Goal: Information Seeking & Learning: Learn about a topic

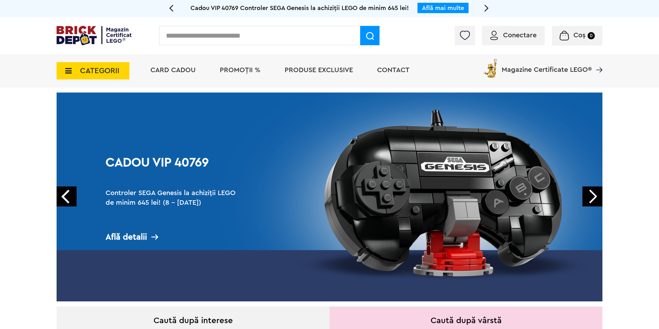
click at [68, 69] on icon at bounding box center [66, 71] width 11 height 8
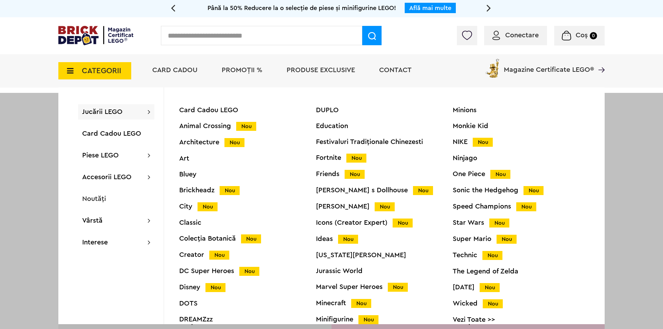
click at [94, 113] on span "Jucării LEGO" at bounding box center [102, 111] width 40 height 7
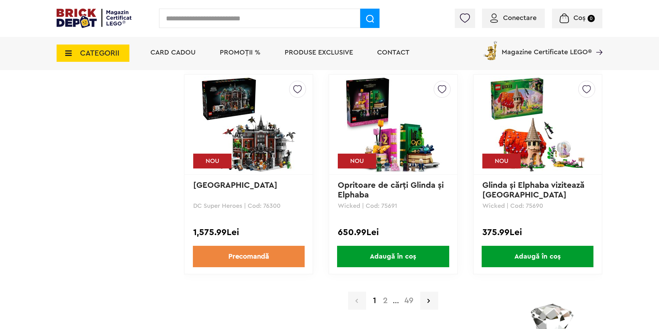
scroll to position [1415, 0]
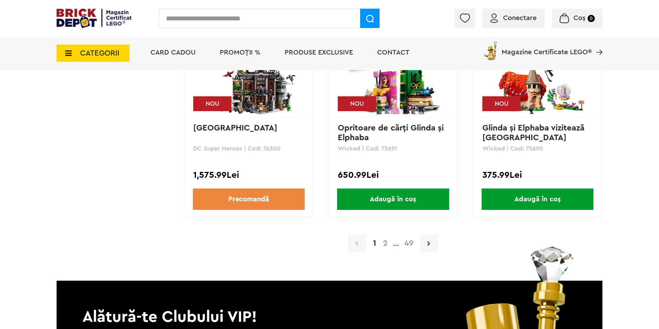
click at [386, 243] on link "2" at bounding box center [386, 243] width 12 height 8
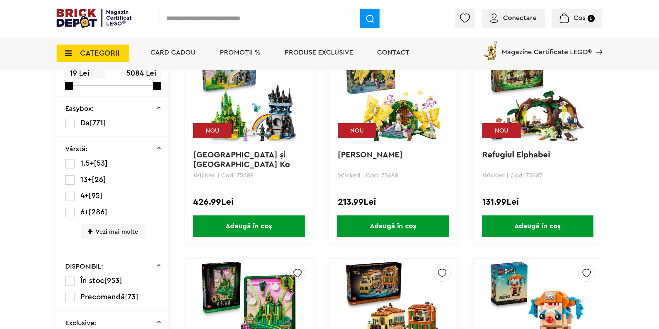
scroll to position [104, 0]
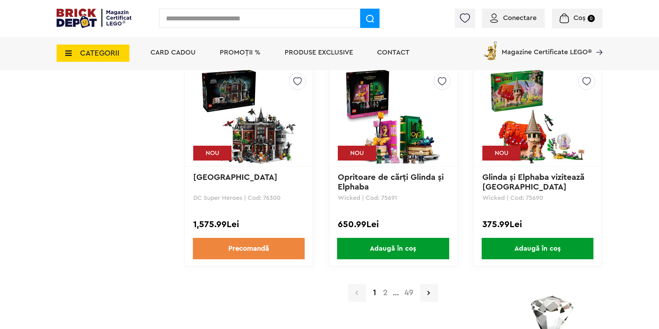
scroll to position [1346, 0]
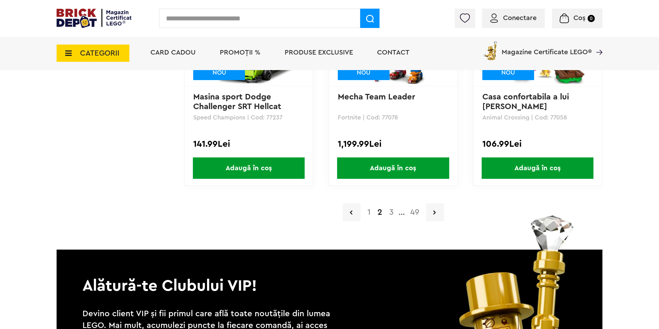
scroll to position [1450, 0]
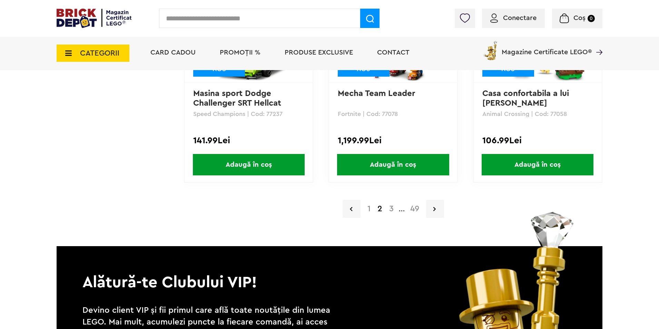
click at [389, 210] on link "3" at bounding box center [391, 209] width 11 height 8
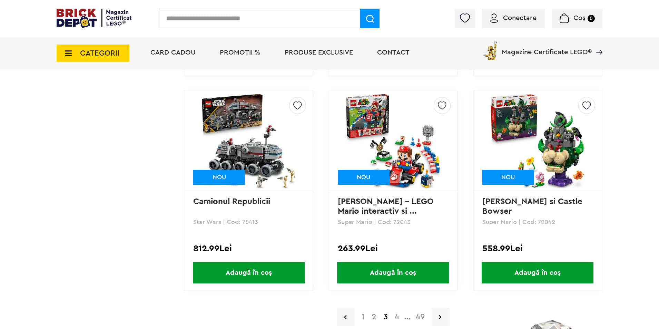
scroll to position [1346, 0]
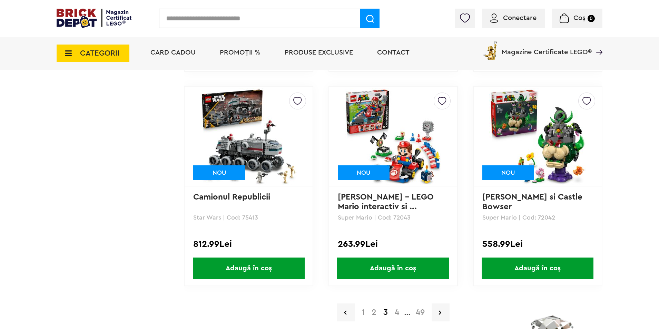
click at [396, 313] on link "4" at bounding box center [396, 312] width 11 height 8
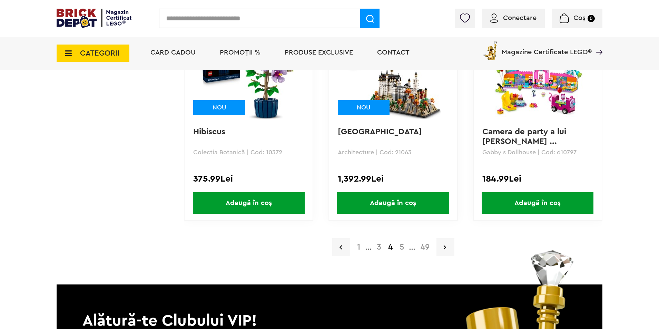
scroll to position [1415, 0]
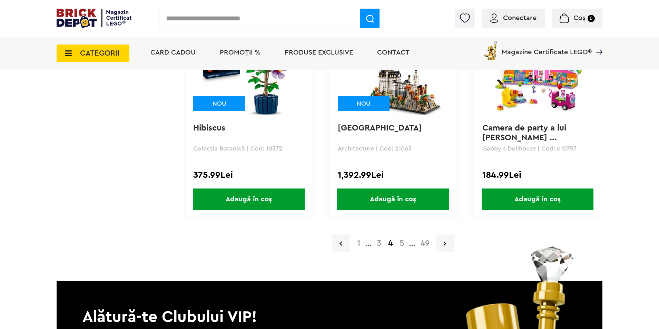
click at [400, 243] on link "5" at bounding box center [401, 243] width 11 height 8
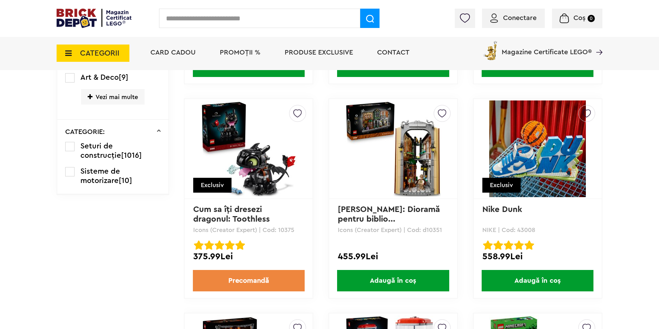
scroll to position [690, 0]
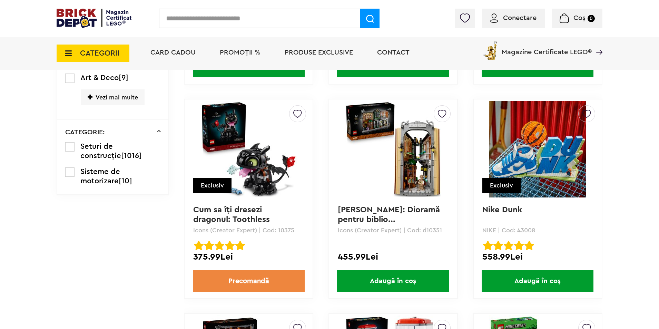
drag, startPoint x: 247, startPoint y: 151, endPoint x: 137, endPoint y: 228, distance: 133.9
click at [137, 228] on td "Linkuri Importante Comenzile mele Date personale Adrese Parolă Listă dorințe Re…" at bounding box center [120, 222] width 127 height 1533
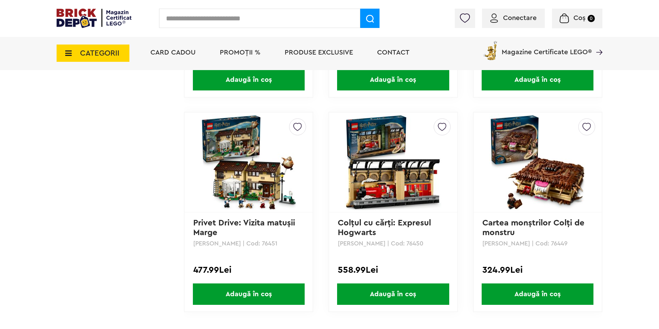
scroll to position [1415, 0]
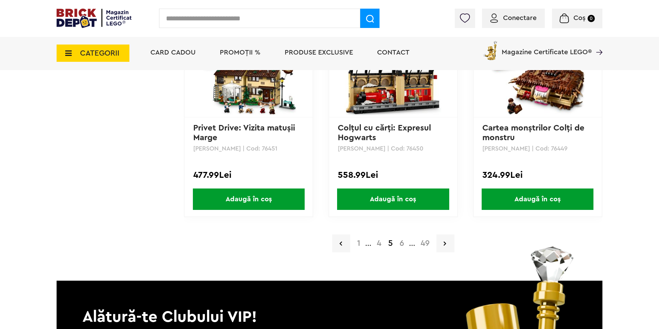
click at [400, 246] on link "6" at bounding box center [401, 243] width 11 height 8
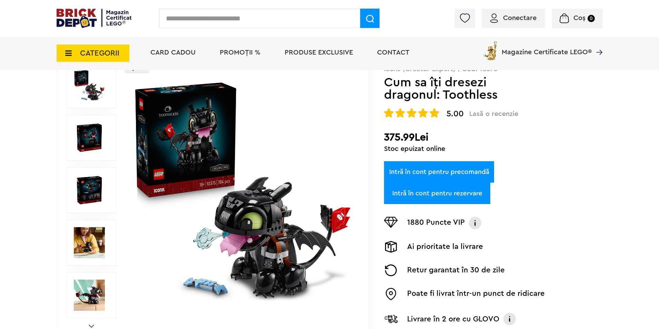
scroll to position [69, 0]
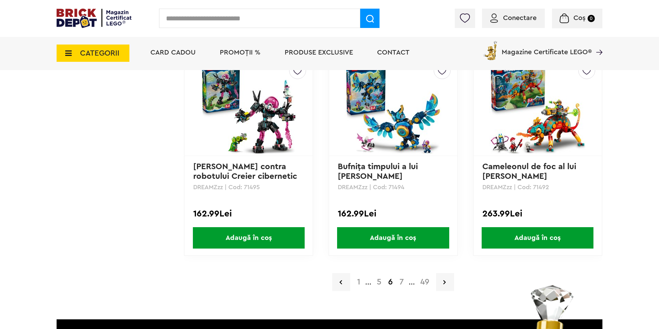
scroll to position [1415, 0]
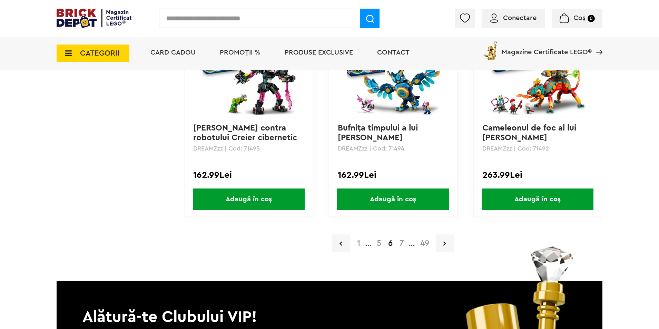
click at [400, 247] on link "7" at bounding box center [401, 243] width 11 height 8
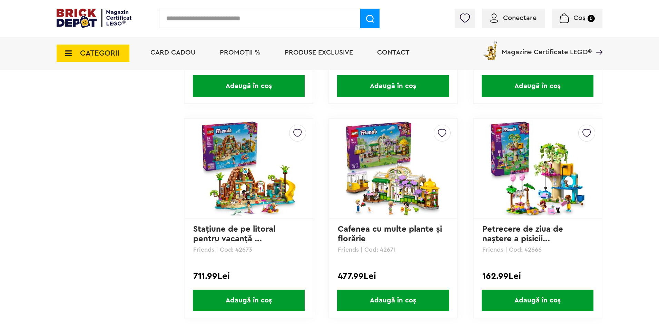
scroll to position [1346, 0]
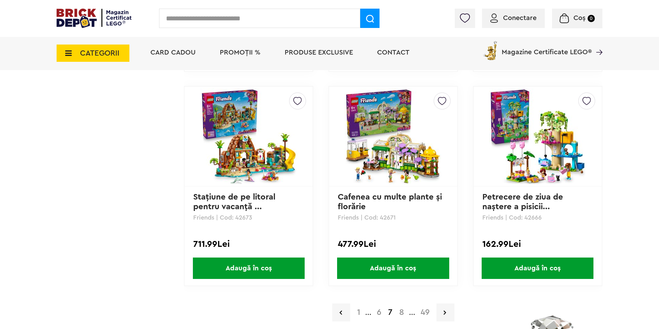
click at [405, 314] on link "8" at bounding box center [402, 312] width 12 height 8
click at [402, 312] on link "8" at bounding box center [402, 312] width 12 height 8
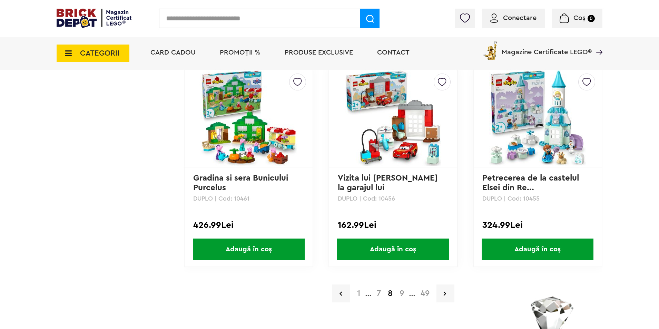
scroll to position [1381, 0]
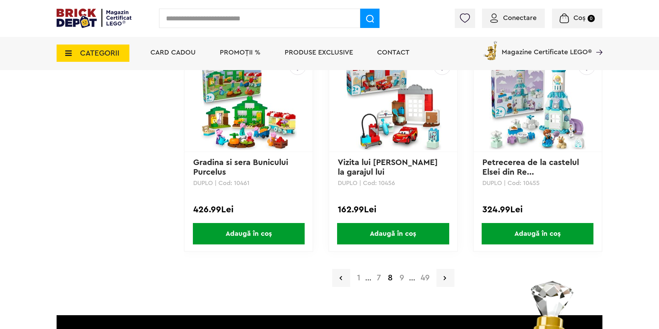
click at [400, 274] on link "9" at bounding box center [401, 278] width 11 height 8
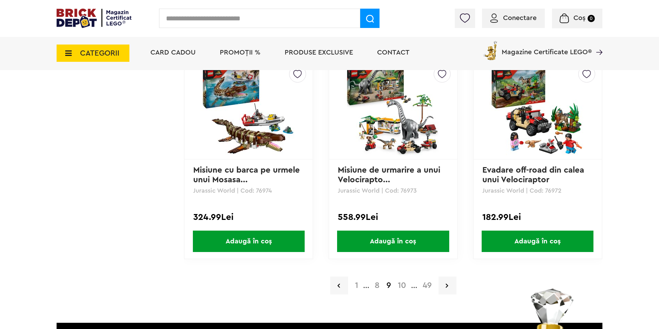
scroll to position [1450, 0]
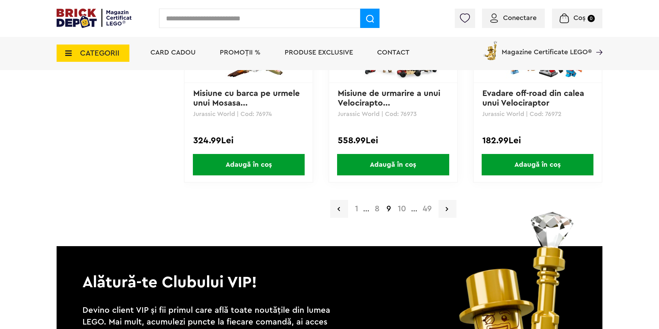
click at [401, 208] on link "10" at bounding box center [402, 209] width 15 height 8
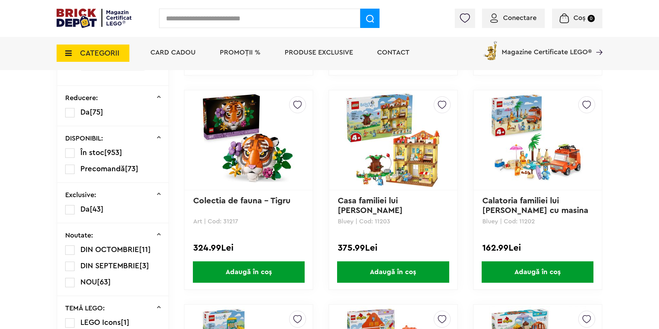
scroll to position [311, 0]
